Goal: Task Accomplishment & Management: Manage account settings

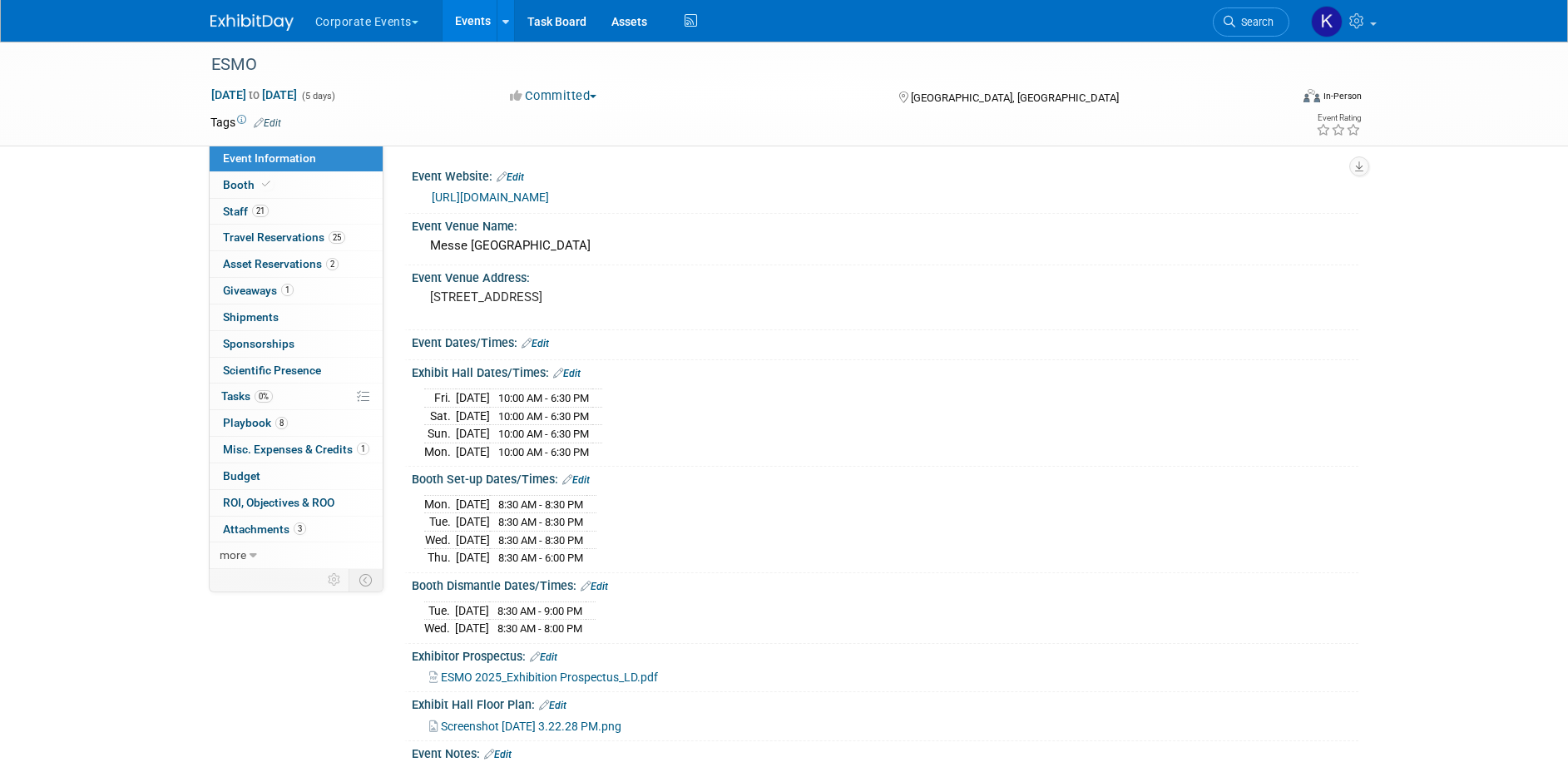
click at [333, 29] on button "Corporate Events" at bounding box center [376, 18] width 126 height 36
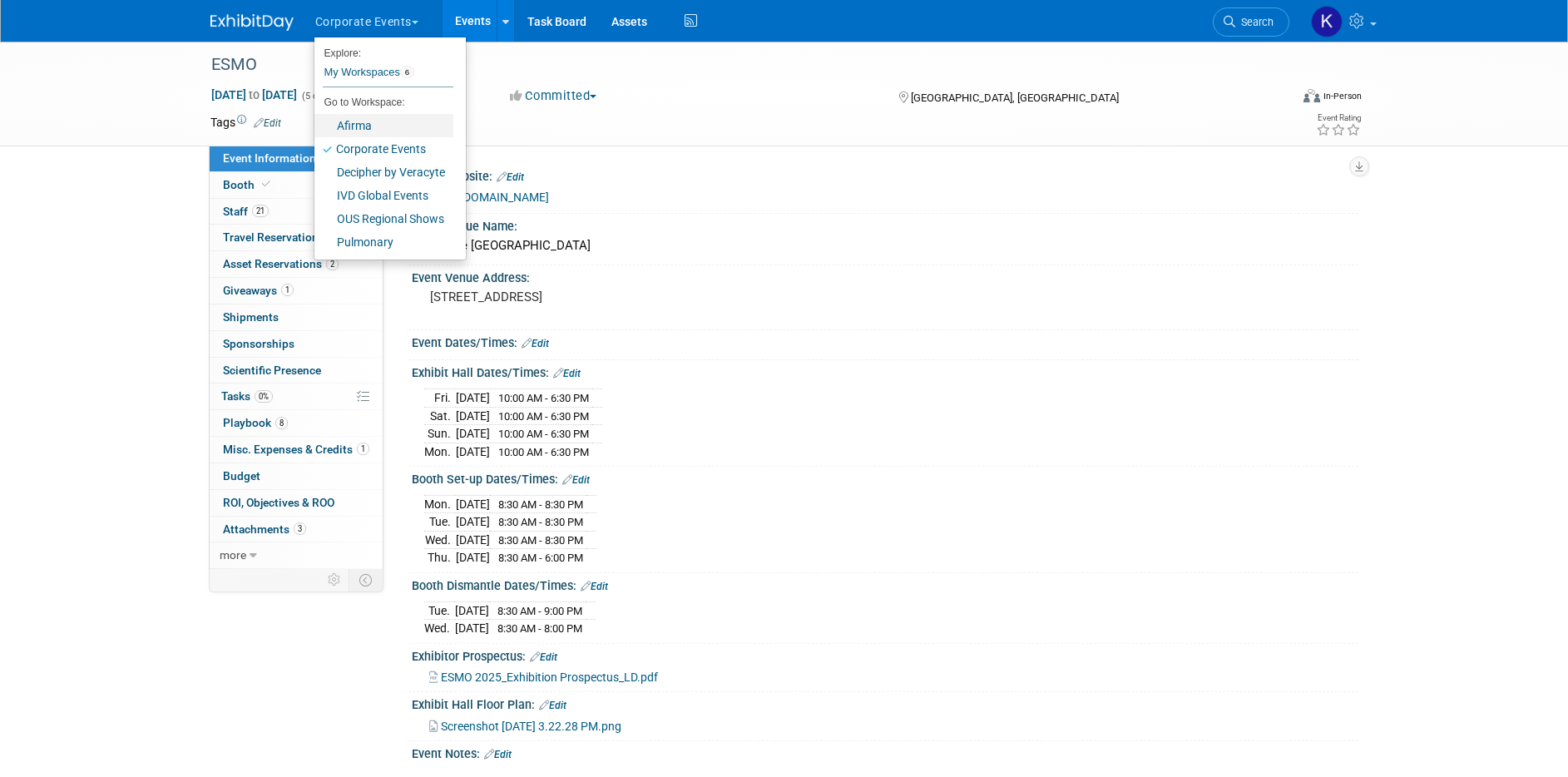
click at [372, 129] on link "Afirma" at bounding box center [384, 126] width 139 height 23
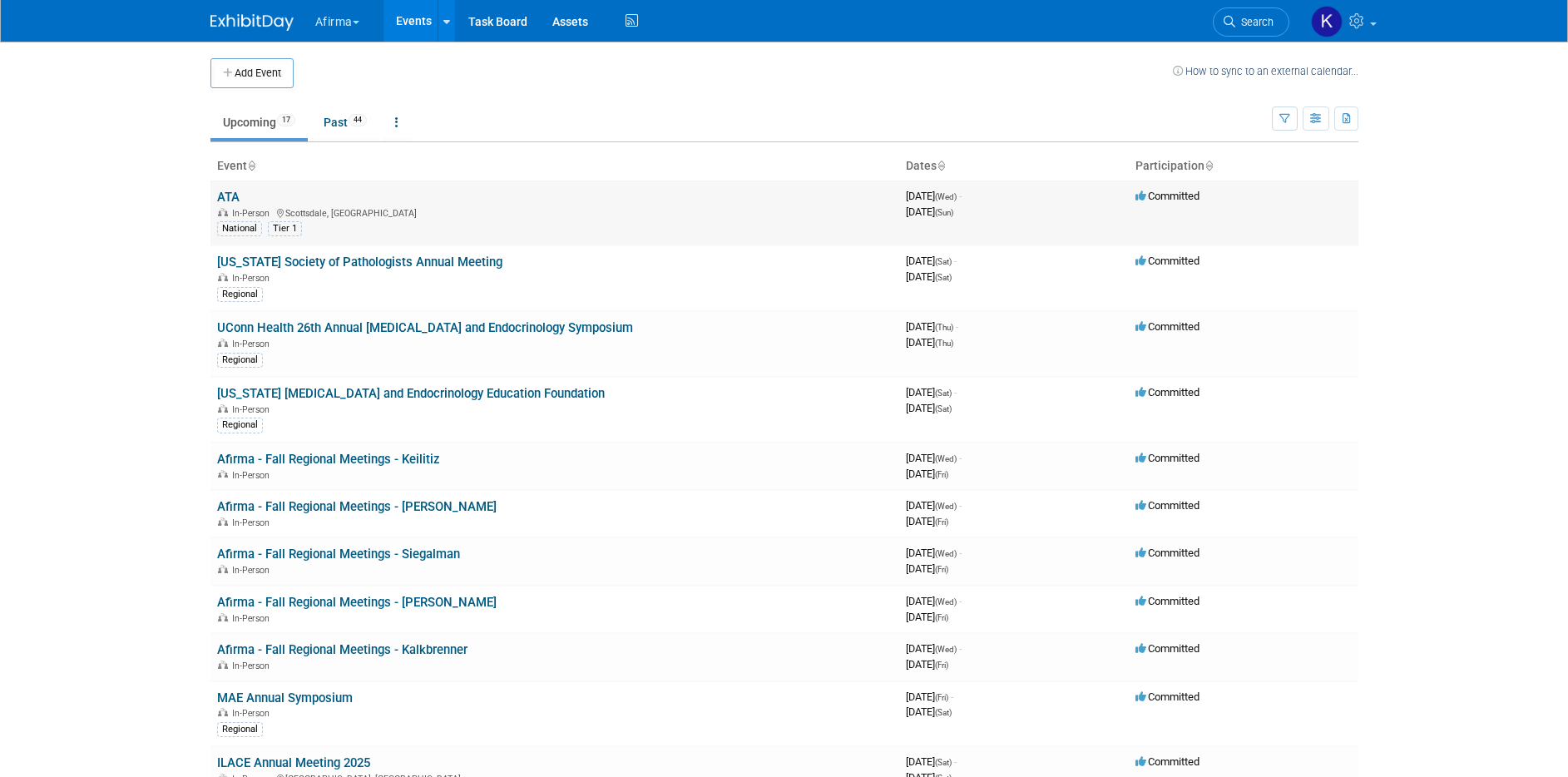
click at [231, 199] on link "ATA" at bounding box center [229, 197] width 23 height 15
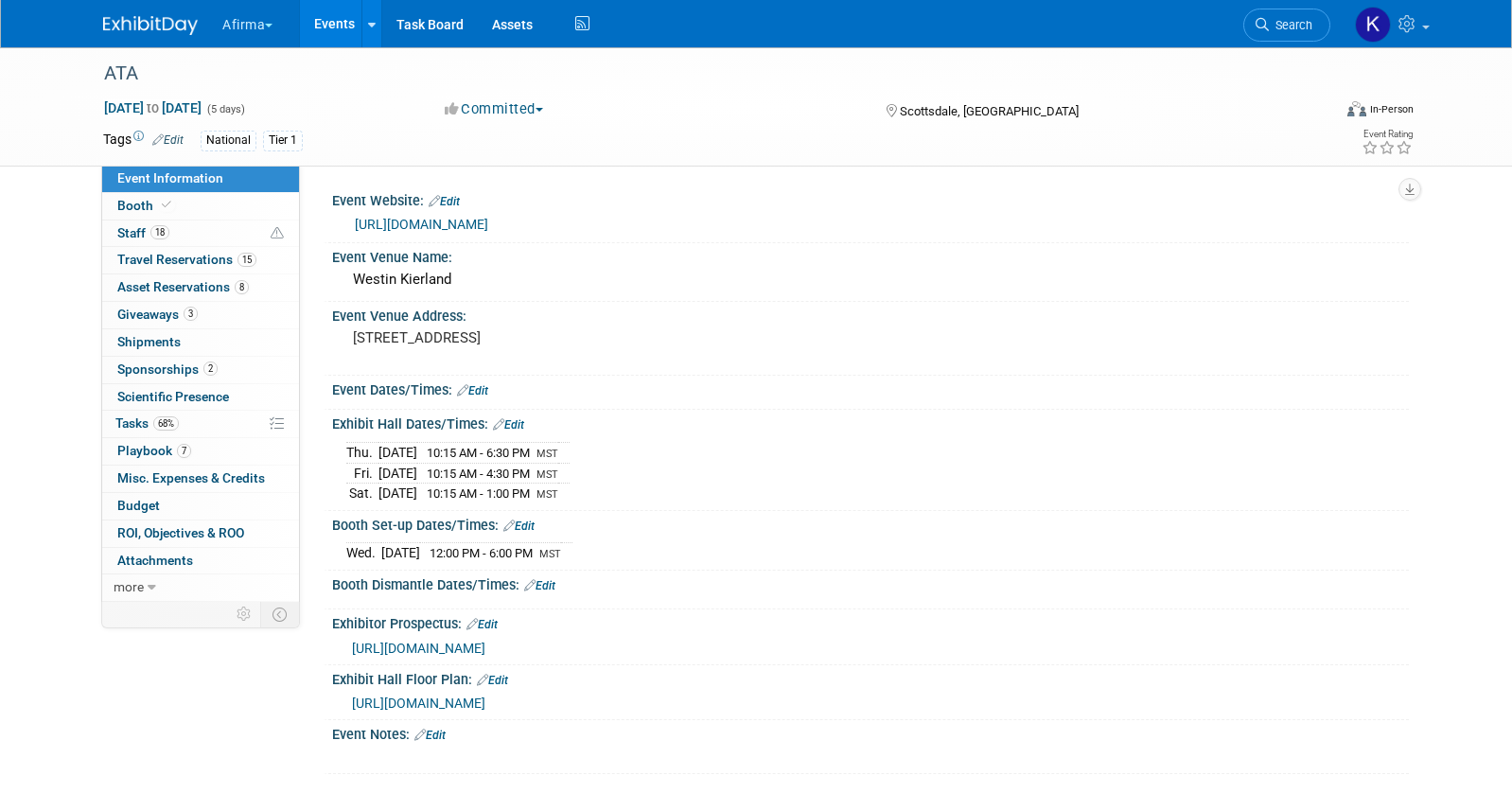
click at [260, 16] on button "Afirma" at bounding box center [258, 21] width 76 height 41
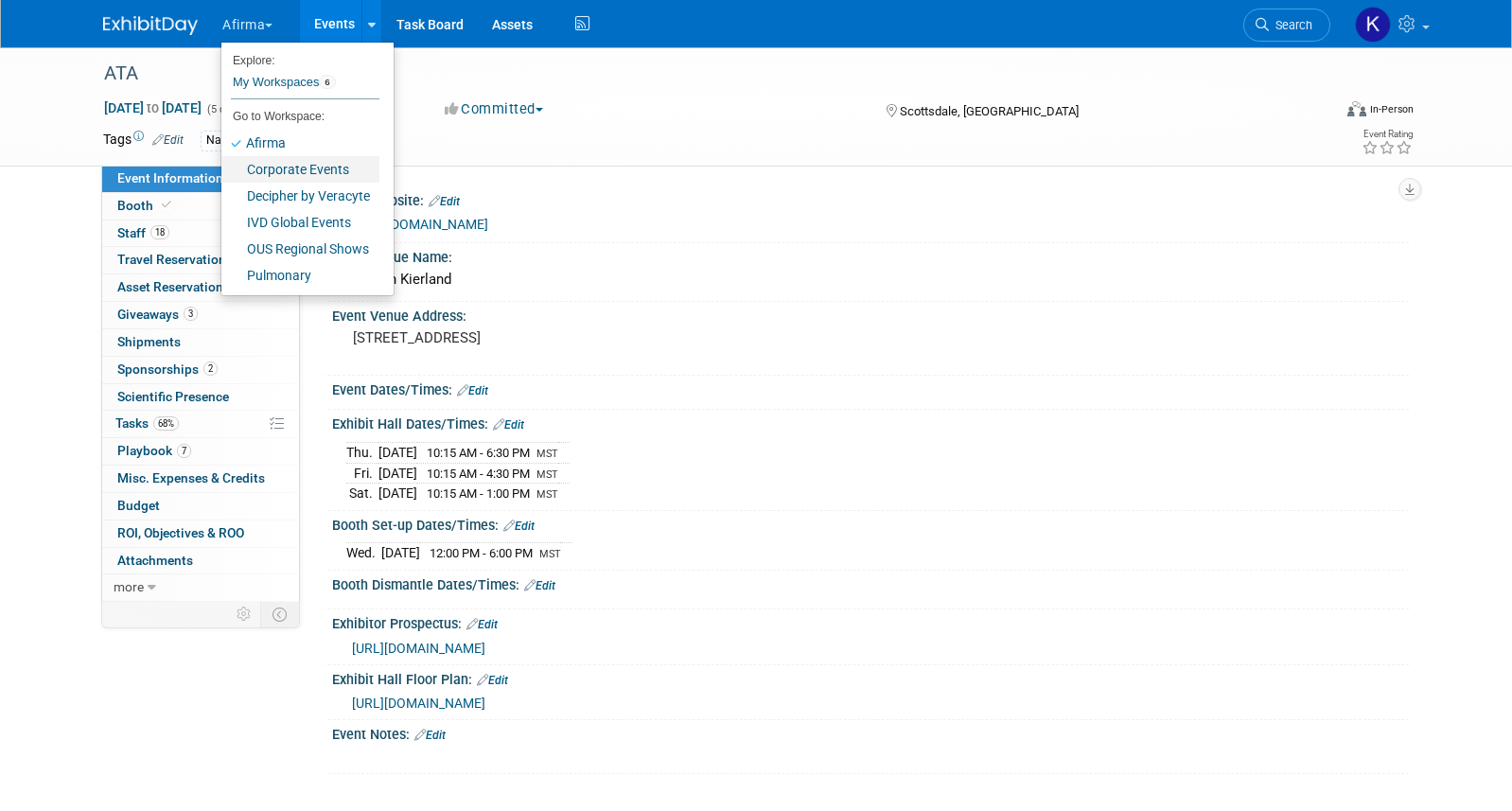
click at [277, 174] on link "Corporate Events" at bounding box center [300, 169] width 158 height 27
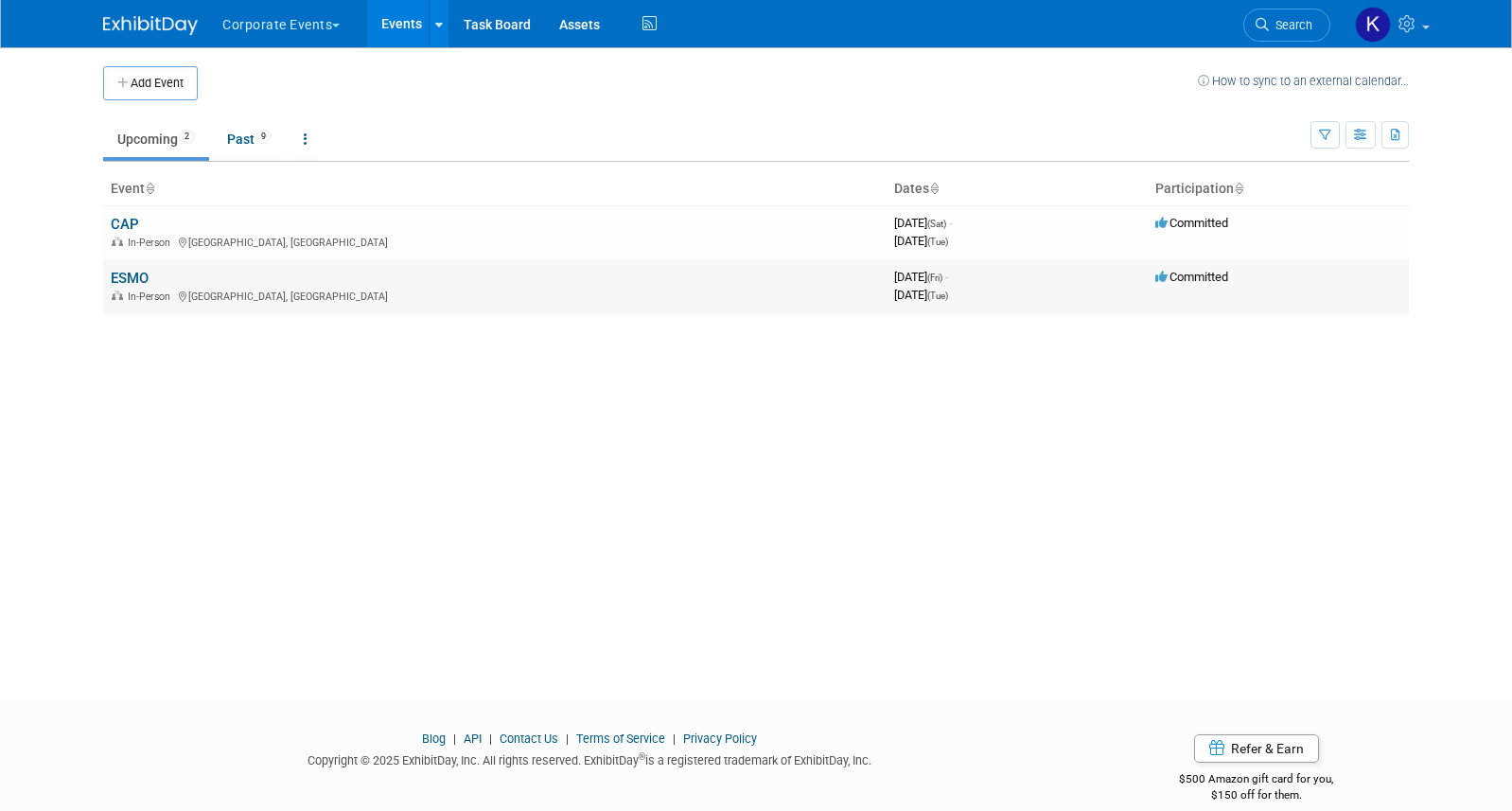
click at [131, 282] on link "ESMO" at bounding box center [129, 278] width 37 height 17
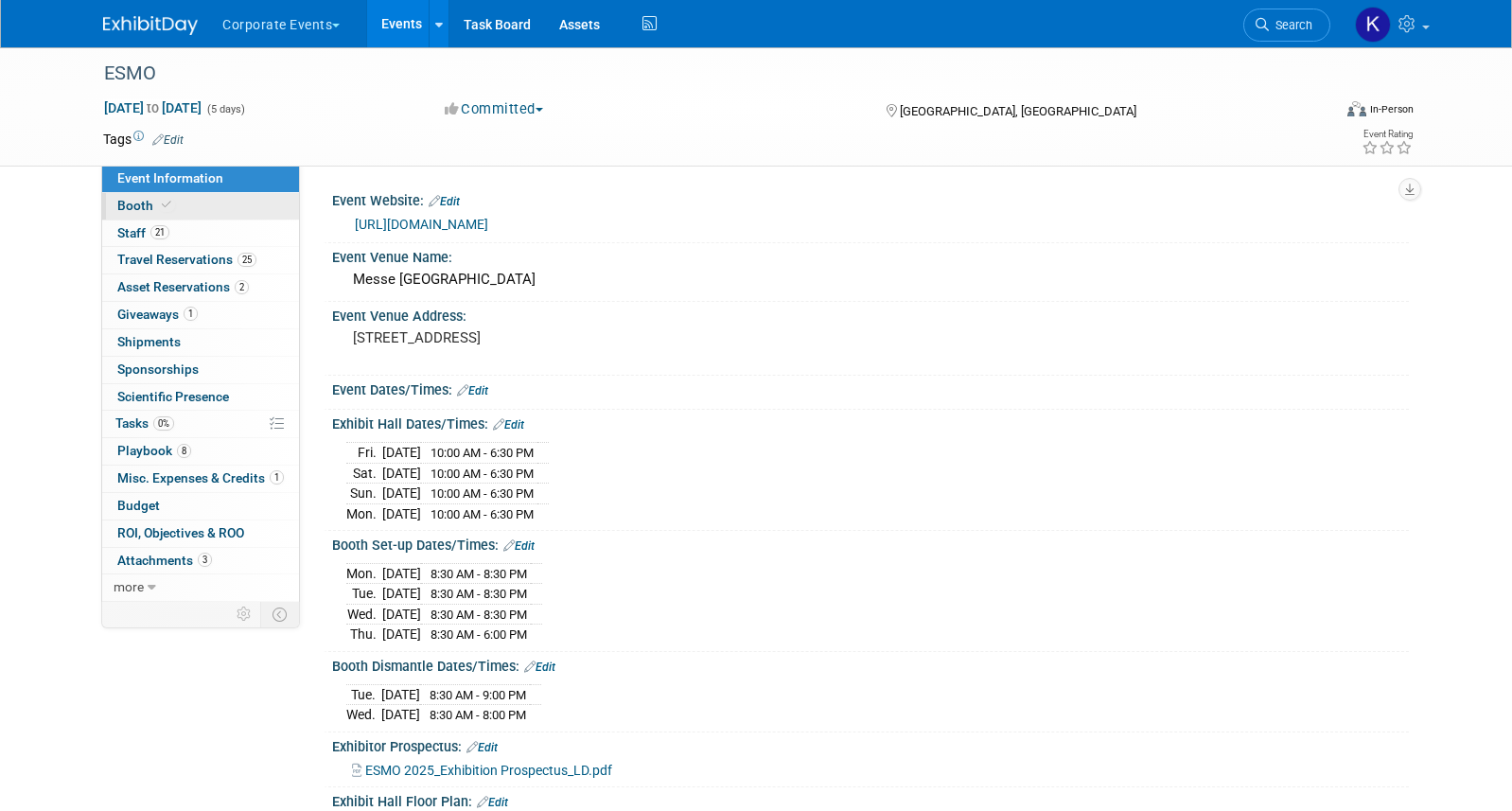
click at [149, 204] on span "Booth" at bounding box center [146, 205] width 58 height 15
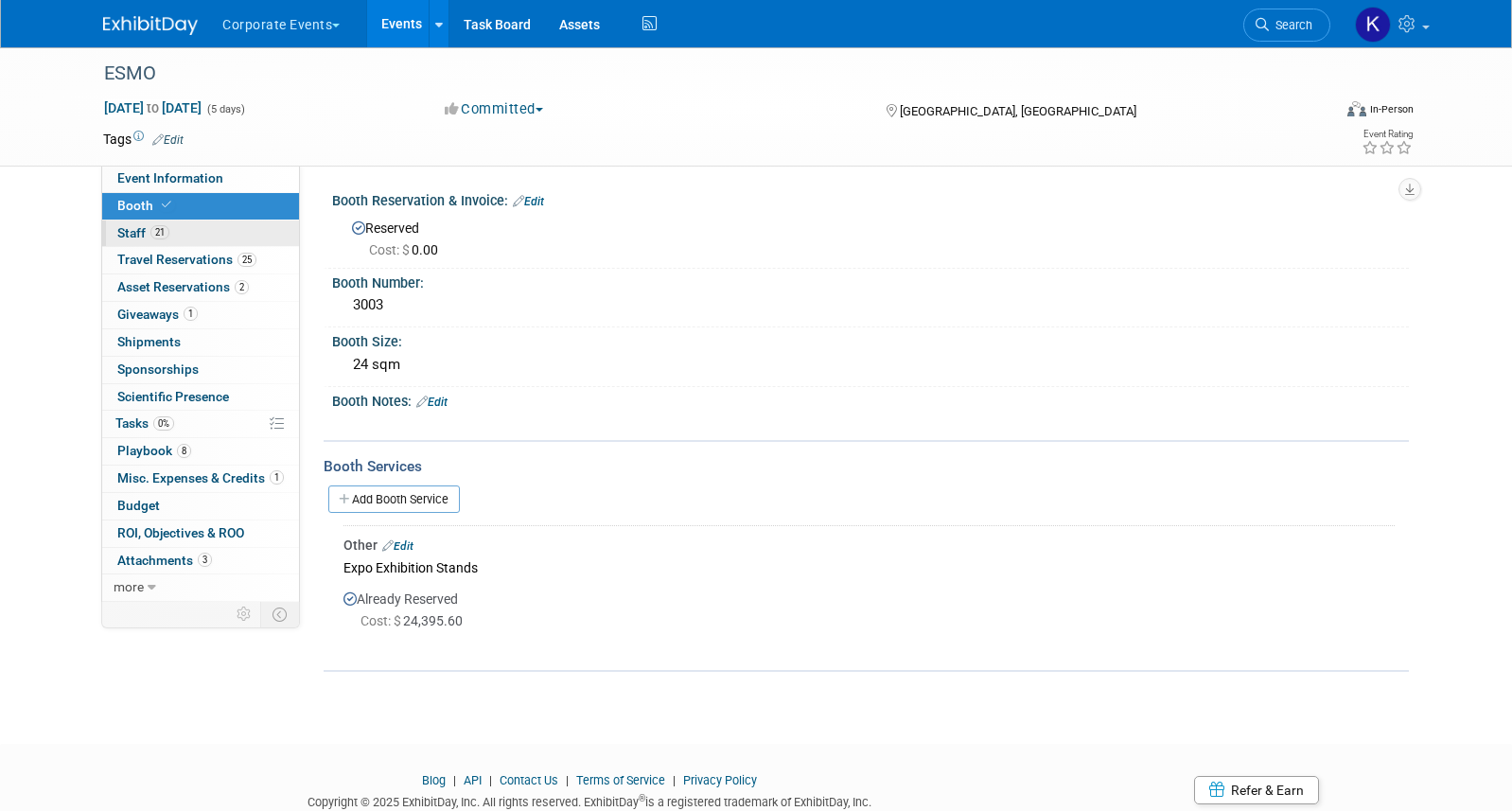
click at [149, 232] on span "Staff 21" at bounding box center [143, 233] width 52 height 15
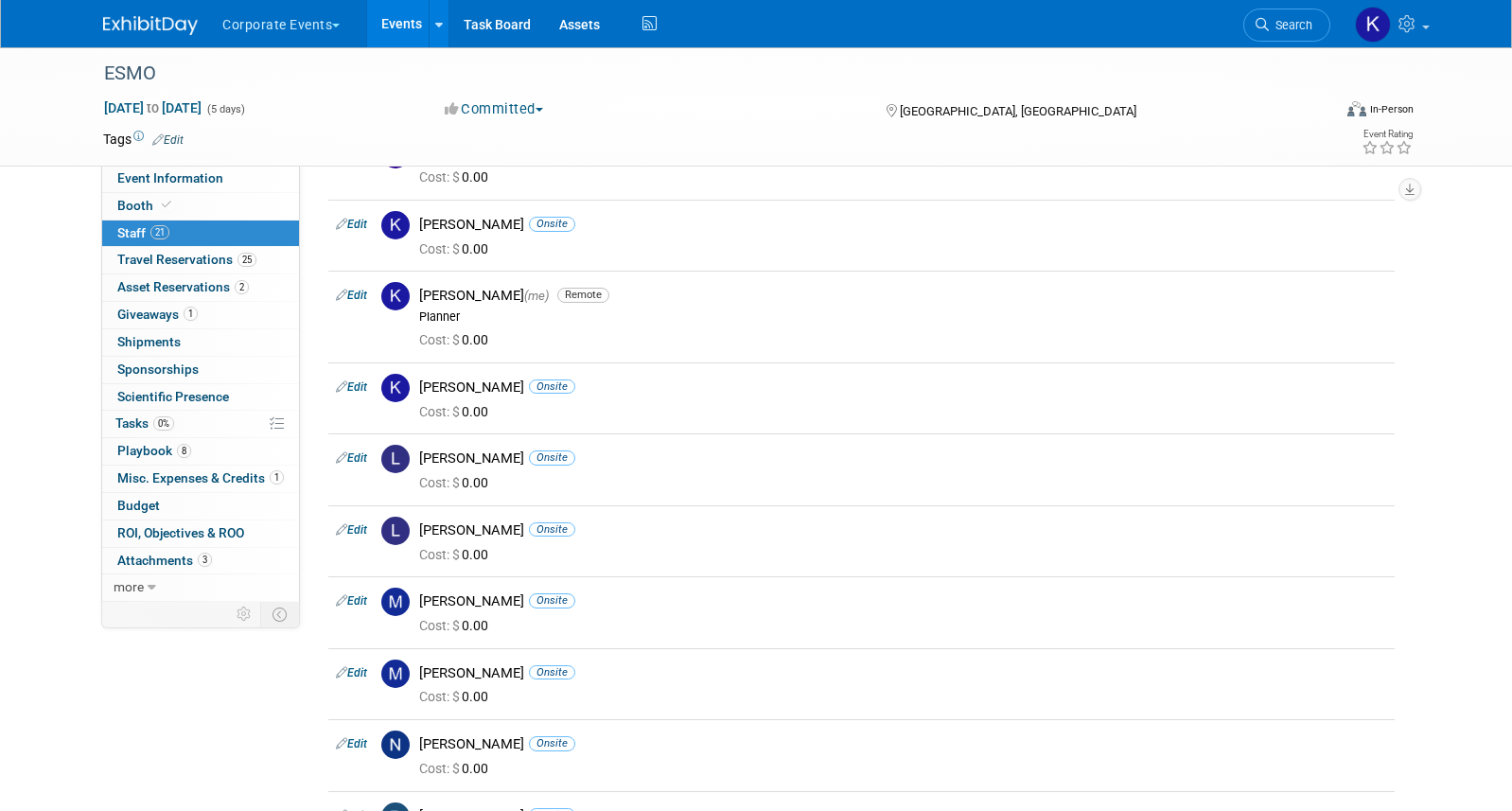
scroll to position [571, 0]
click at [356, 384] on link "Edit" at bounding box center [352, 387] width 32 height 13
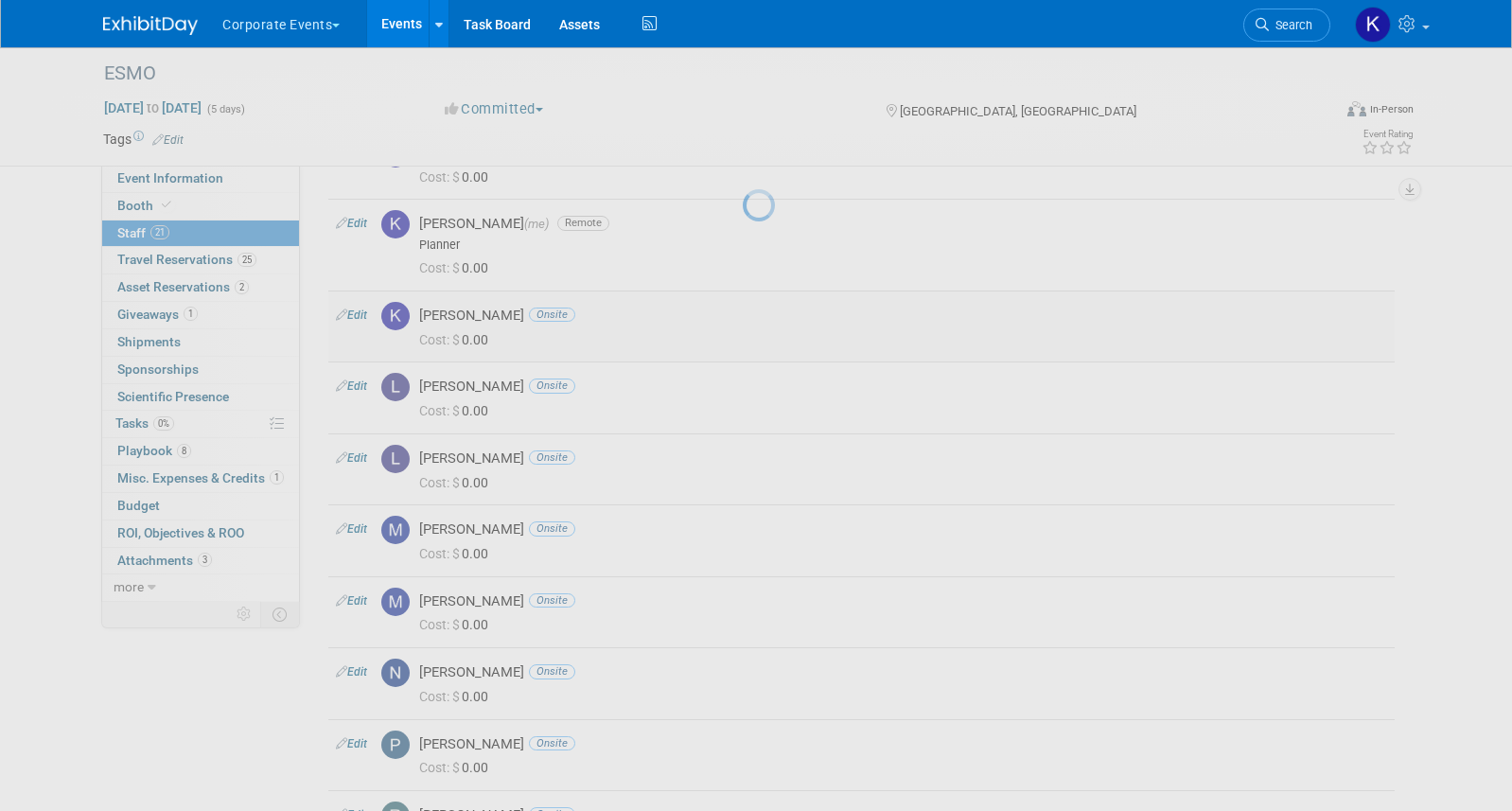
select select "763b5f1a-05c1-41ad-8ea3-9b6f9067d113"
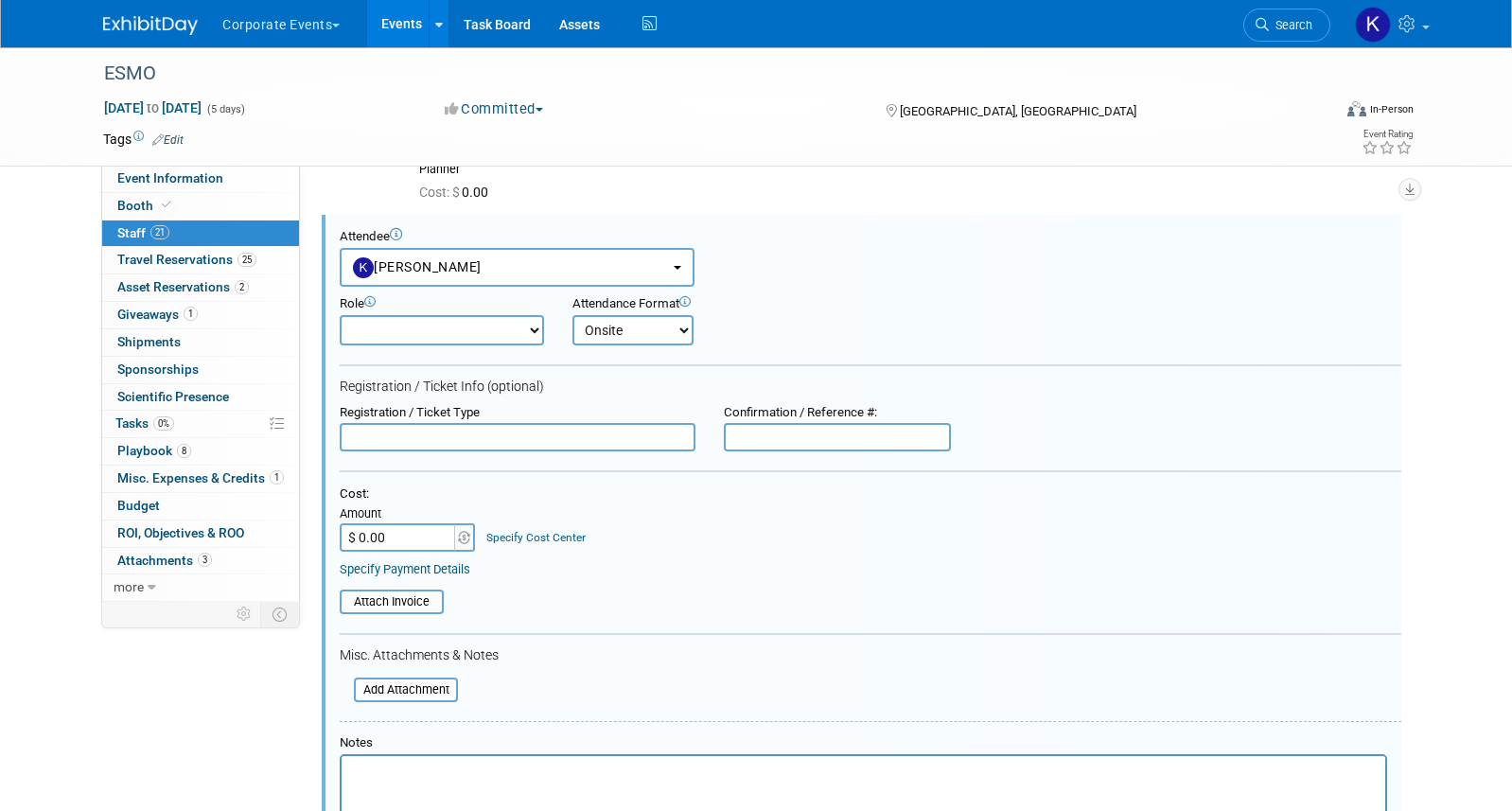
scroll to position [0, 0]
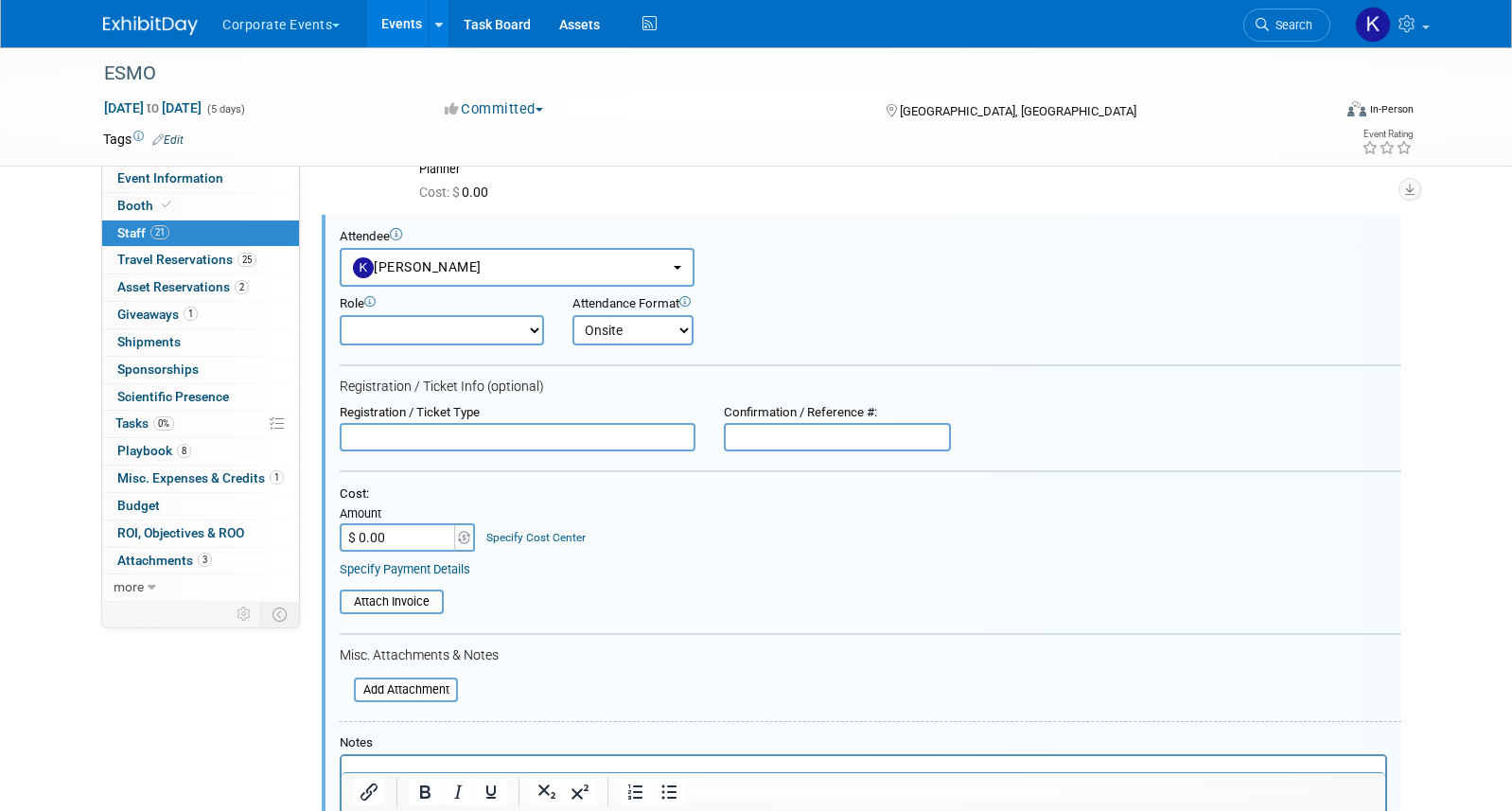
click at [409, 433] on input "text" at bounding box center [517, 437] width 356 height 29
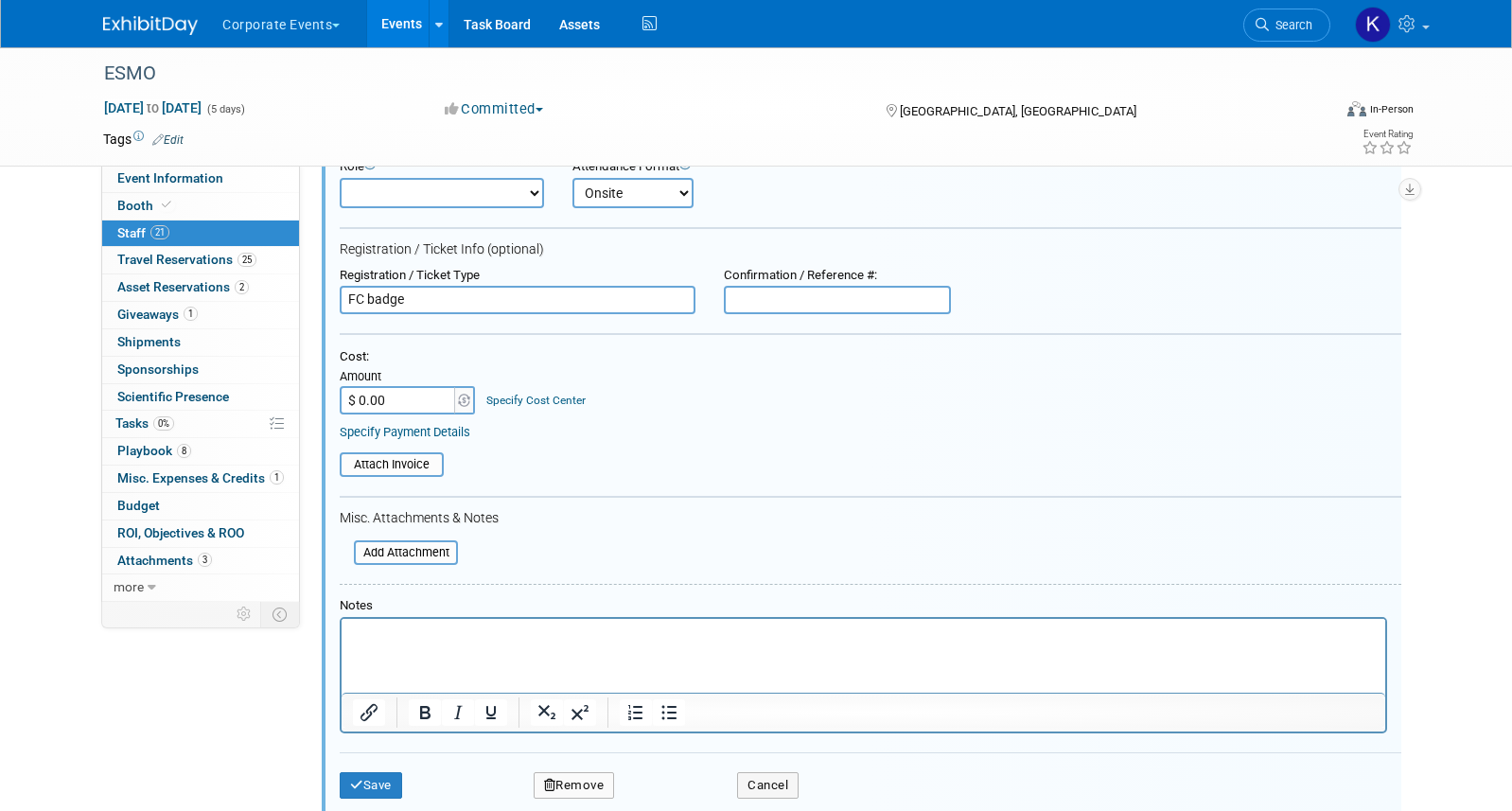
scroll to position [858, 0]
type input "FC badge"
click at [526, 643] on html at bounding box center [863, 630] width 1043 height 27
click at [379, 783] on button "Save" at bounding box center [370, 783] width 62 height 27
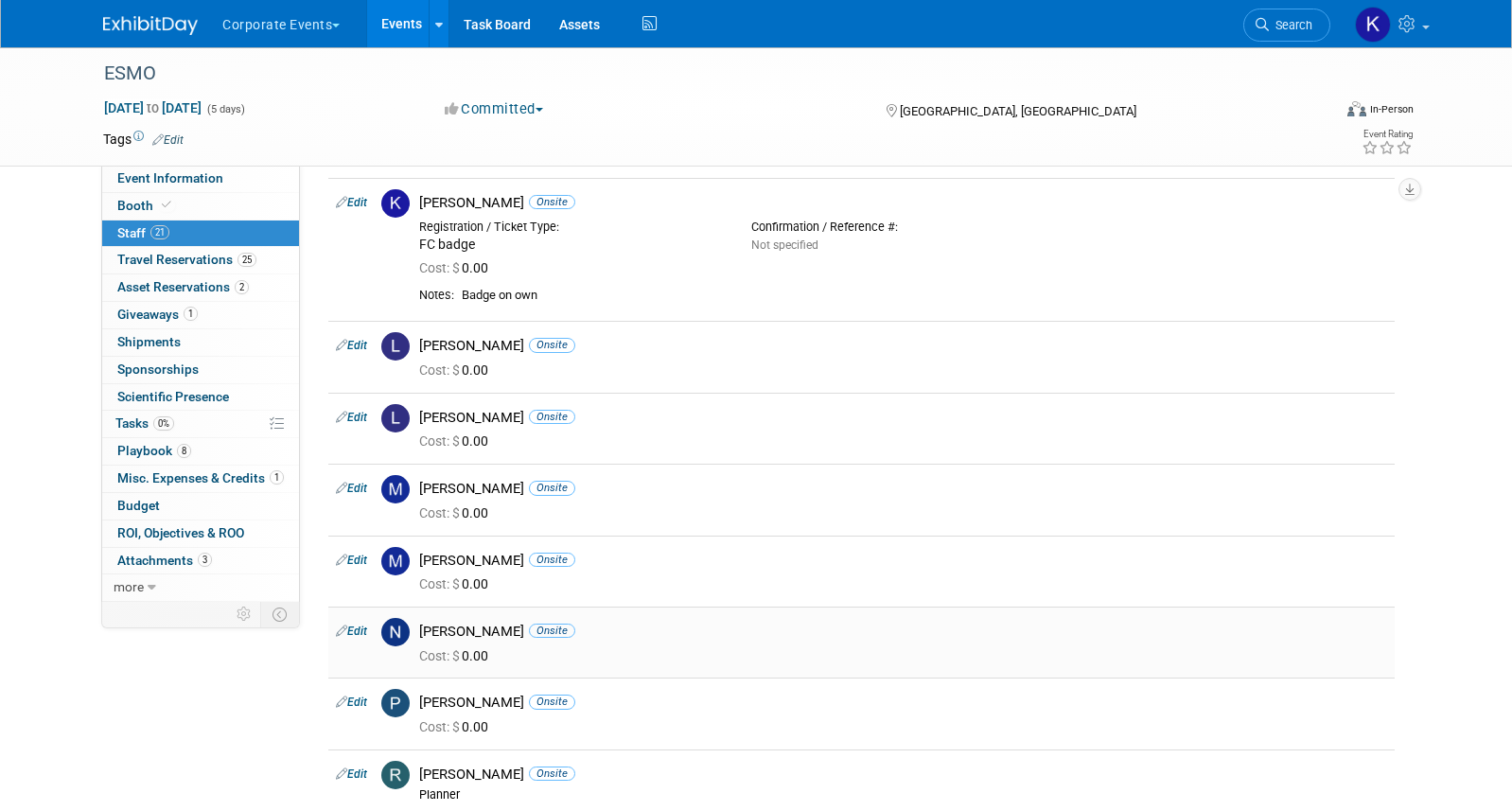
scroll to position [744, 0]
